Goal: Task Accomplishment & Management: Manage account settings

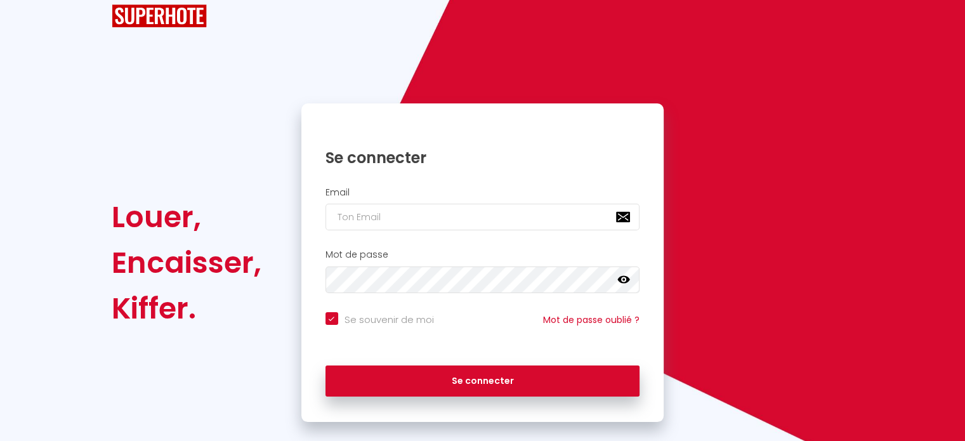
scroll to position [51, 0]
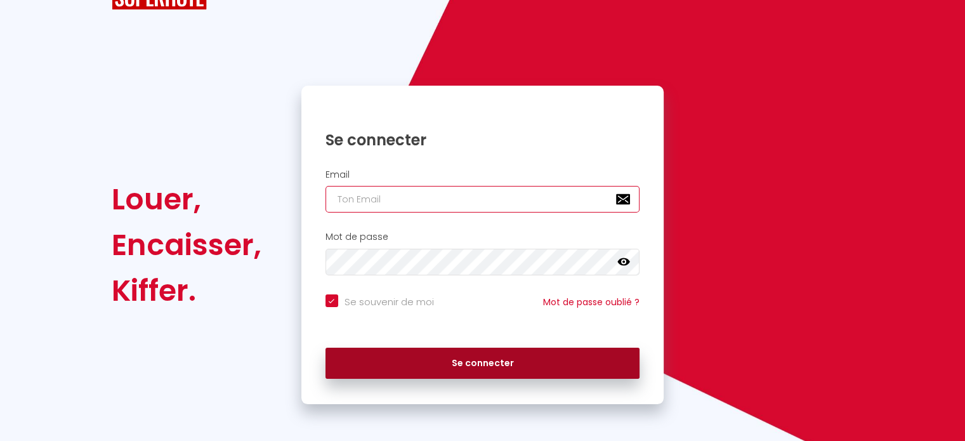
type input "[EMAIL_ADDRESS][DOMAIN_NAME]"
click at [514, 357] on button "Se connecter" at bounding box center [482, 364] width 315 height 32
checkbox input "true"
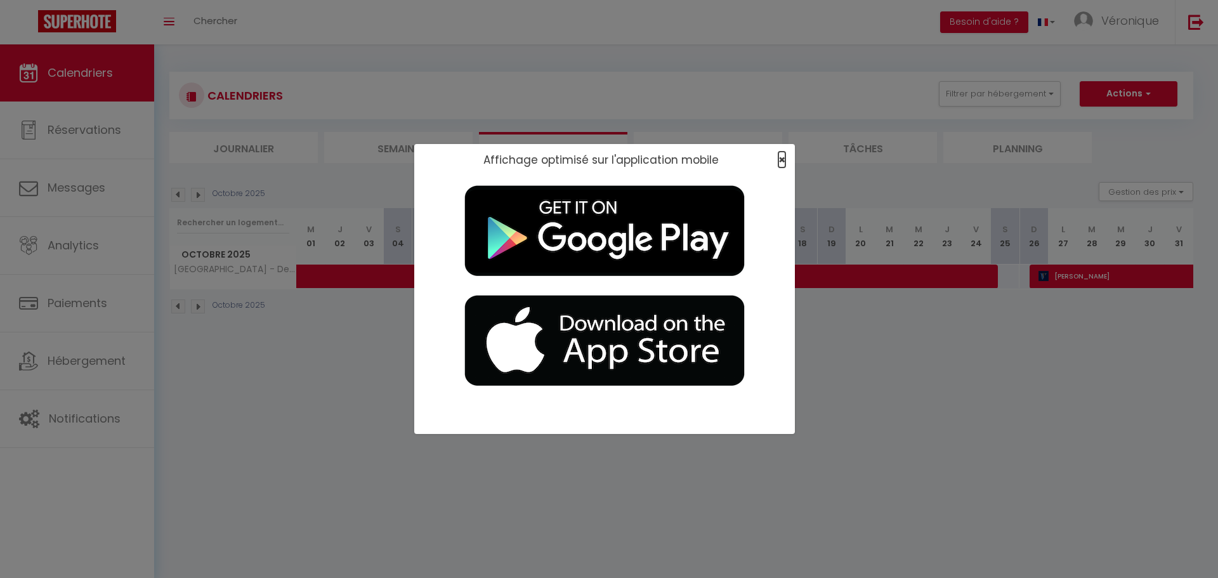
click at [783, 155] on span "×" at bounding box center [781, 160] width 7 height 16
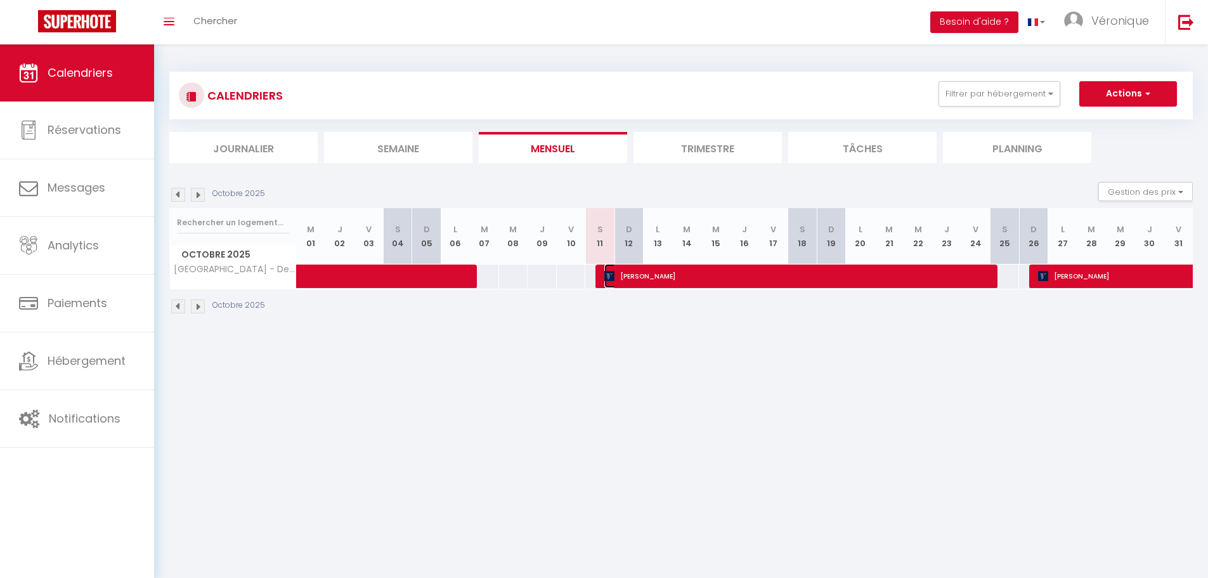
click at [653, 278] on span "[PERSON_NAME]" at bounding box center [798, 276] width 389 height 24
select select "OK"
select select "KO"
select select "0"
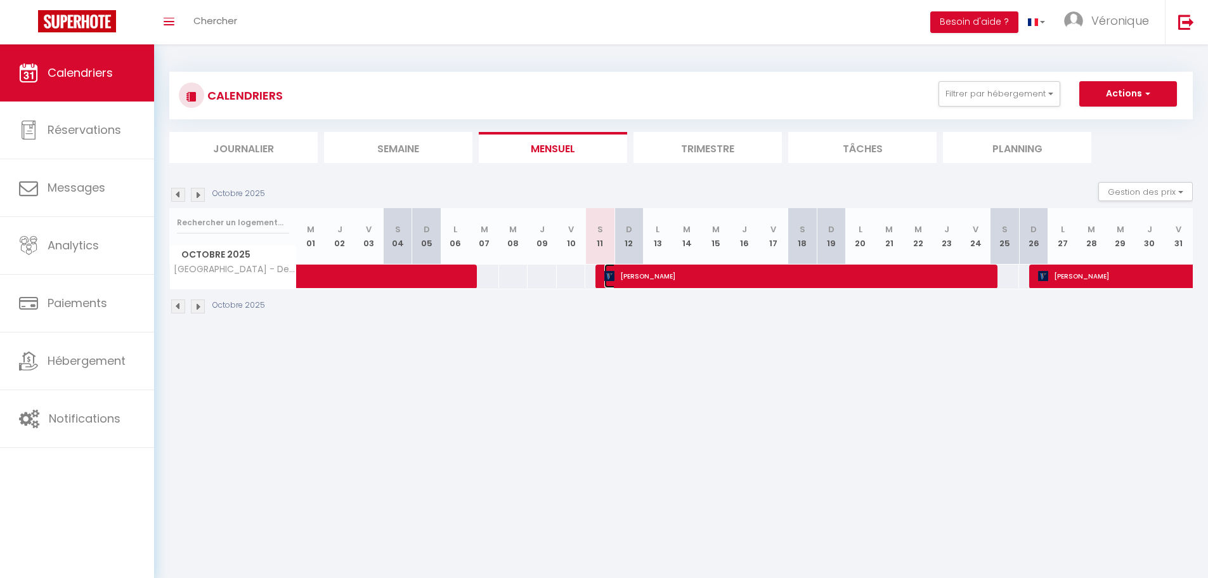
select select "1"
select select
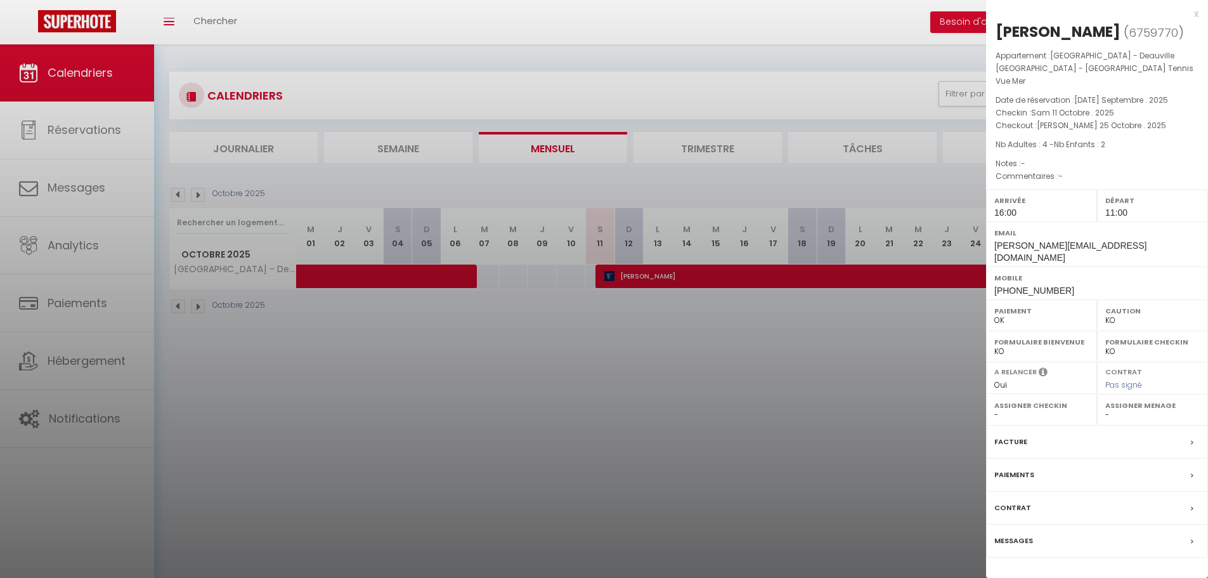
click at [734, 370] on div at bounding box center [604, 289] width 1208 height 578
